Goal: Task Accomplishment & Management: Complete application form

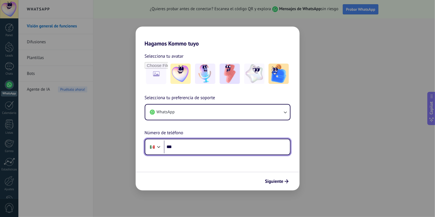
click at [182, 149] on input "***" at bounding box center [227, 146] width 126 height 13
type input "**********"
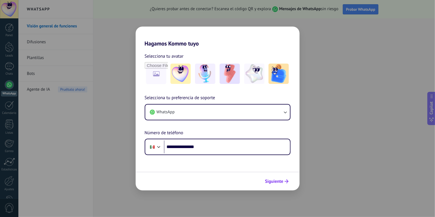
click at [276, 182] on span "Siguiente" at bounding box center [274, 181] width 18 height 4
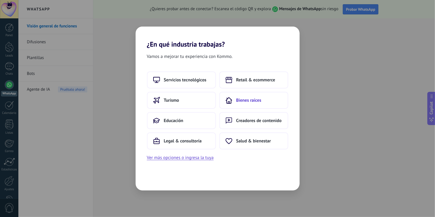
click at [240, 98] on span "Bienes raíces" at bounding box center [248, 100] width 25 height 6
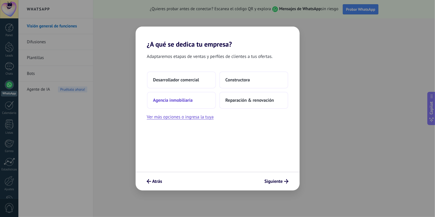
click at [180, 98] on span "Agencia inmobiliaria" at bounding box center [173, 100] width 40 height 6
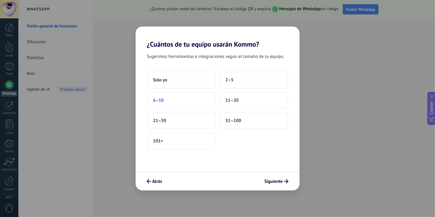
click at [163, 100] on span "6–10" at bounding box center [158, 100] width 11 height 6
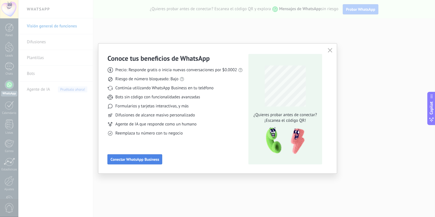
click at [140, 156] on button "Conectar WhatsApp Business" at bounding box center [134, 159] width 55 height 10
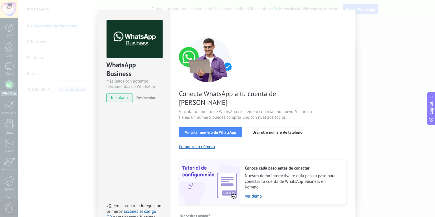
scroll to position [19, 0]
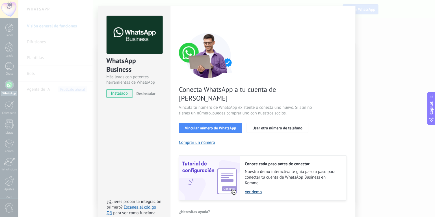
click at [249, 189] on link "Ver demo" at bounding box center [293, 191] width 96 height 5
click at [205, 126] on span "Vincular número de WhatsApp" at bounding box center [210, 128] width 51 height 4
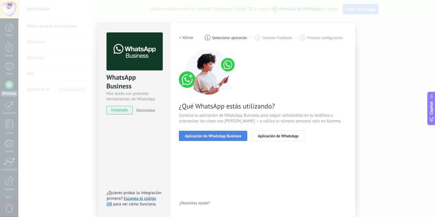
click at [212, 136] on span "Aplicación de WhatsApp Business" at bounding box center [213, 136] width 57 height 4
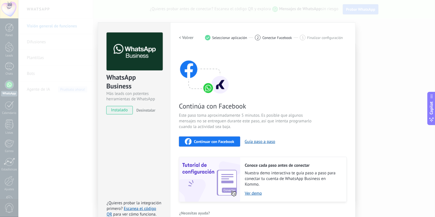
click at [215, 141] on span "Continuar con Facebook" at bounding box center [214, 142] width 40 height 4
